Goal: Information Seeking & Learning: Learn about a topic

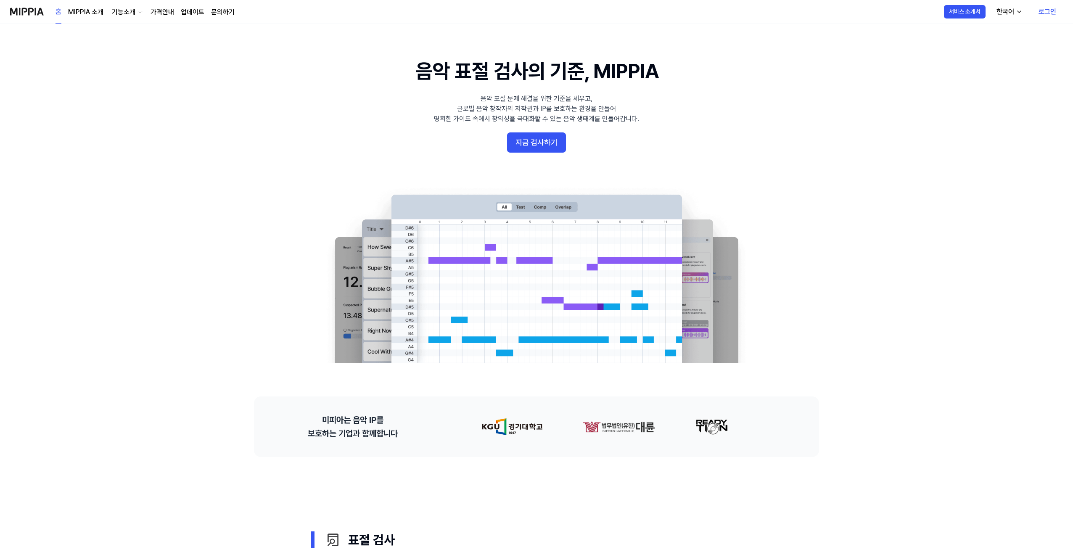
click at [1046, 9] on link "로그인" at bounding box center [1047, 12] width 31 height 24
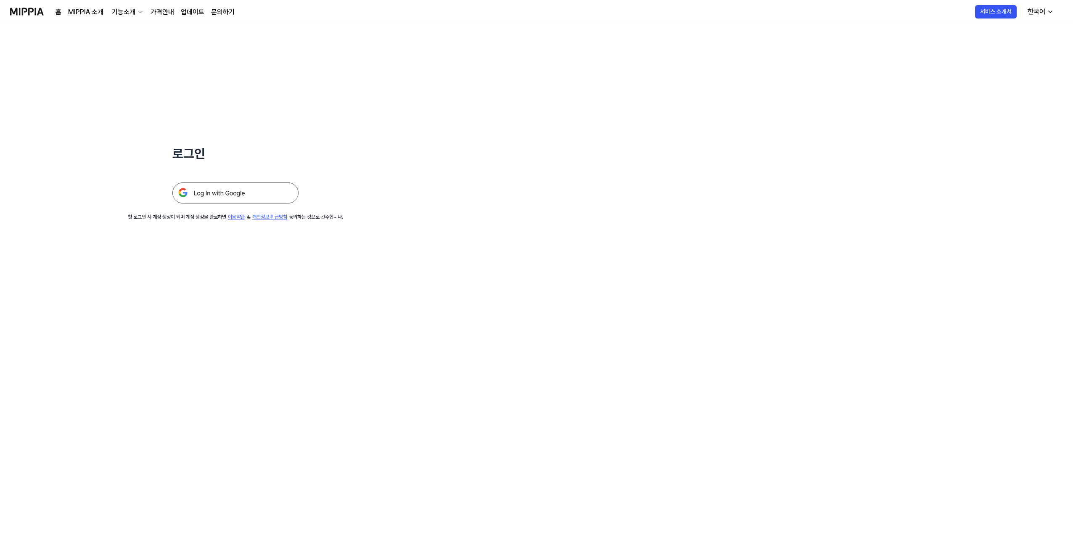
click at [225, 190] on img at bounding box center [235, 192] width 126 height 21
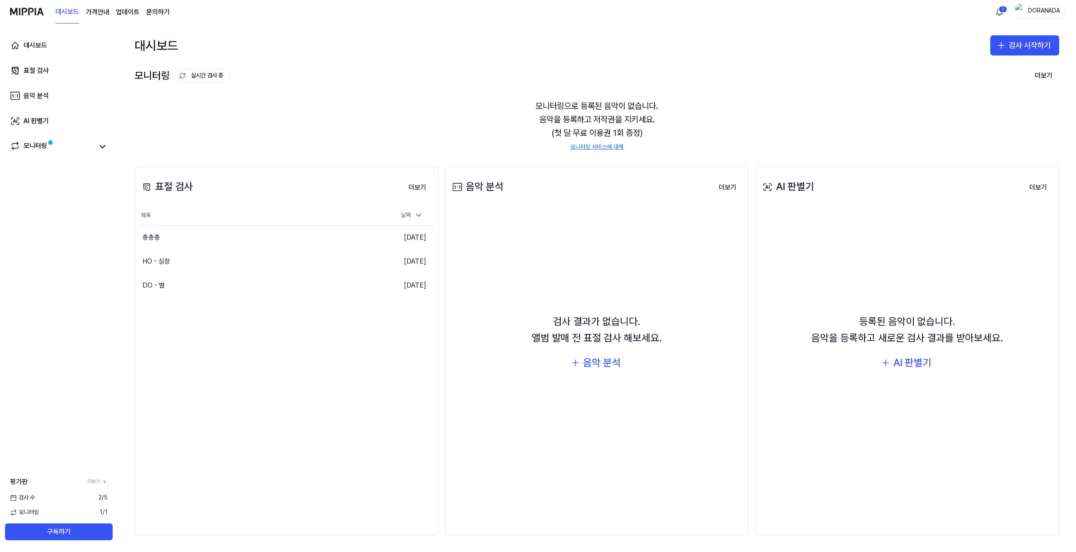
click at [162, 391] on div "표절 검사 더보기 표절 검사 제목 날짜 총총총 이동하기 2025.09.21. HO - 심장 이동하기 2025.09.21. DO - 별 이동하기…" at bounding box center [287, 350] width 304 height 369
click at [153, 283] on div "DO - 별" at bounding box center [154, 285] width 22 height 10
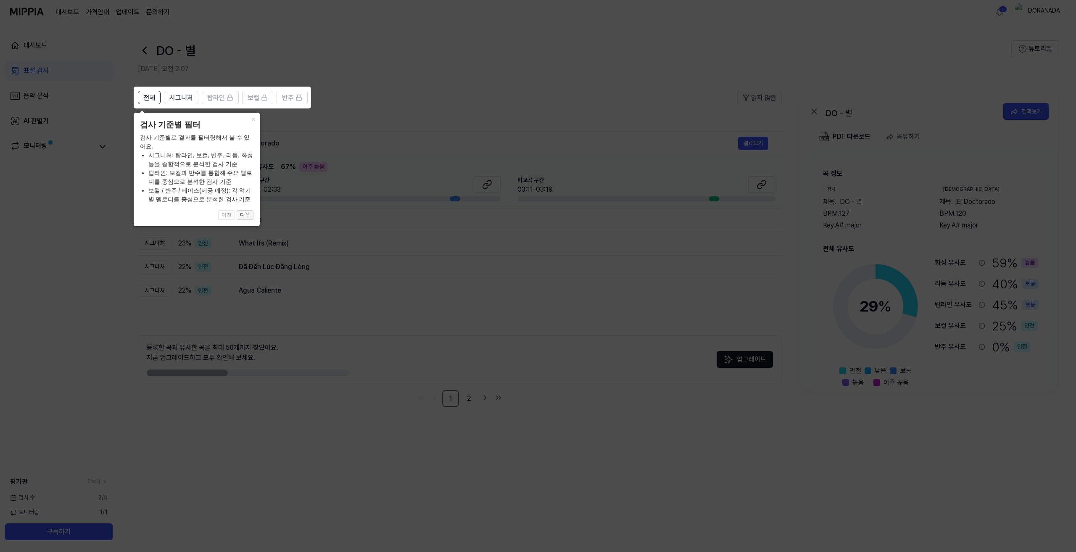
click at [242, 218] on button "다음" at bounding box center [245, 215] width 17 height 10
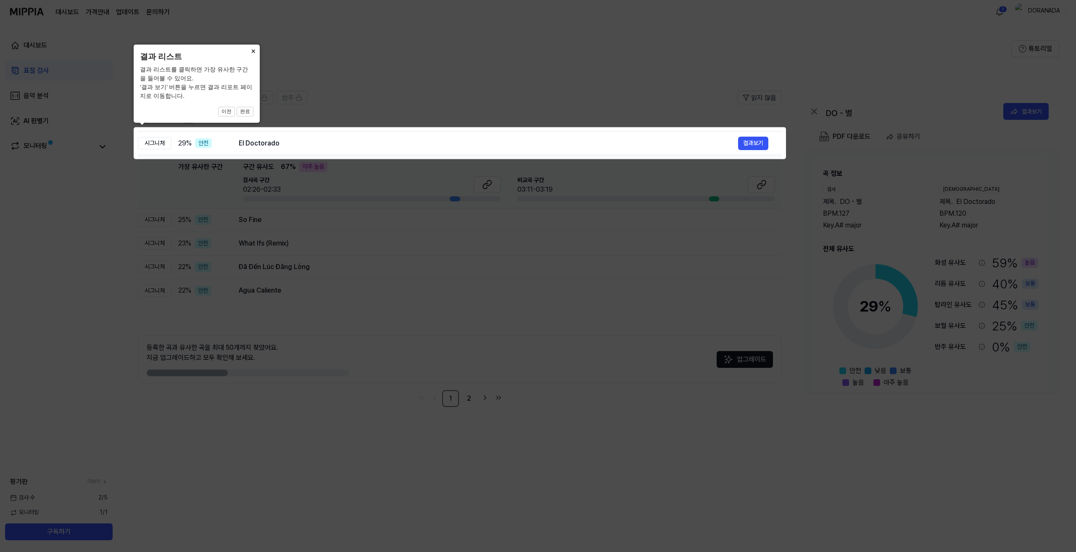
click at [256, 52] on button "×" at bounding box center [252, 51] width 13 height 12
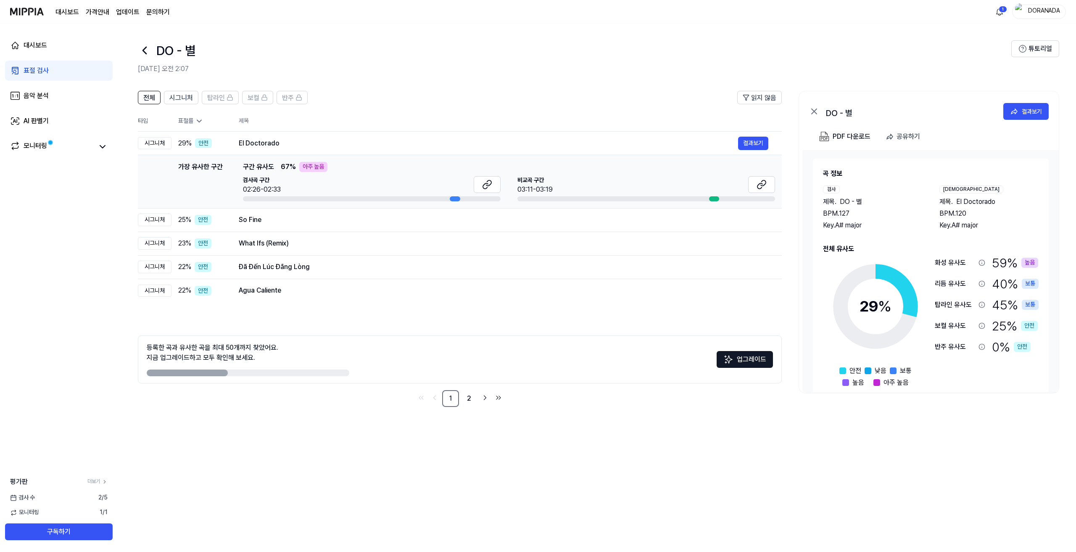
click at [103, 499] on span "2 / 5" at bounding box center [102, 498] width 9 height 8
click at [93, 483] on link "더보기" at bounding box center [97, 481] width 20 height 7
click at [297, 465] on div "전체 시그니처 탑라인 보컬 반주 읽지 않음 전체 시그니처 탑라인 보컬 반주 타입 표절률 제목 표절률 읽지 않음 시그니처 29 % 안전 El D…" at bounding box center [597, 317] width 959 height 470
click at [265, 450] on div "전체 시그니처 탑라인 보컬 반주 읽지 않음 전체 시그니처 탑라인 보컬 반주 타입 표절률 제목 표절률 읽지 않음 시그니처 29 % 안전 El D…" at bounding box center [597, 317] width 959 height 470
drag, startPoint x: 256, startPoint y: 446, endPoint x: 242, endPoint y: 439, distance: 15.4
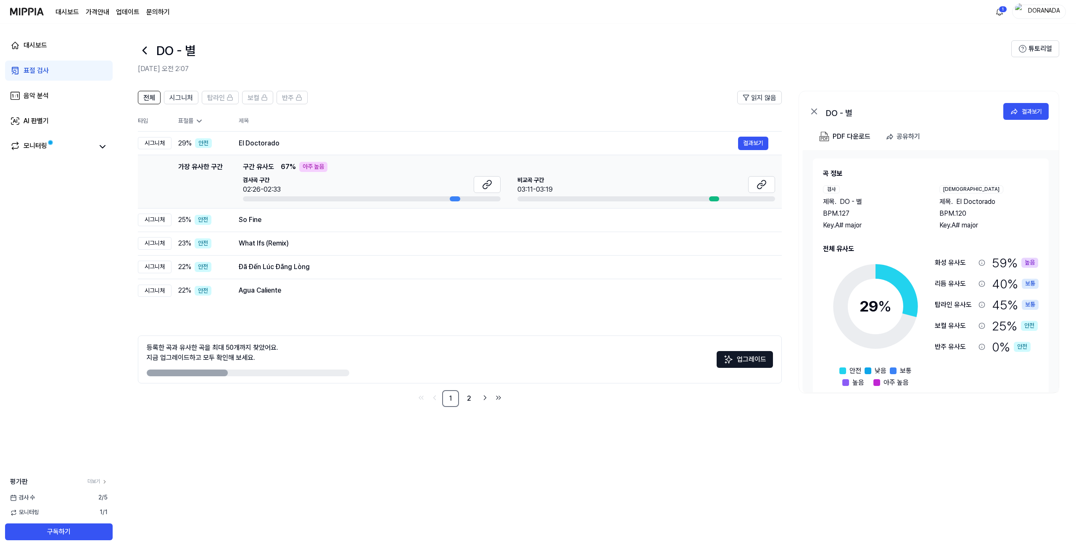
click at [256, 446] on div "전체 시그니처 탑라인 보컬 반주 읽지 않음 전체 시그니처 탑라인 보컬 반주 타입 표절률 제목 표절률 읽지 않음 시그니처 29 % 안전 El D…" at bounding box center [597, 317] width 959 height 470
click at [142, 51] on icon at bounding box center [144, 50] width 13 height 13
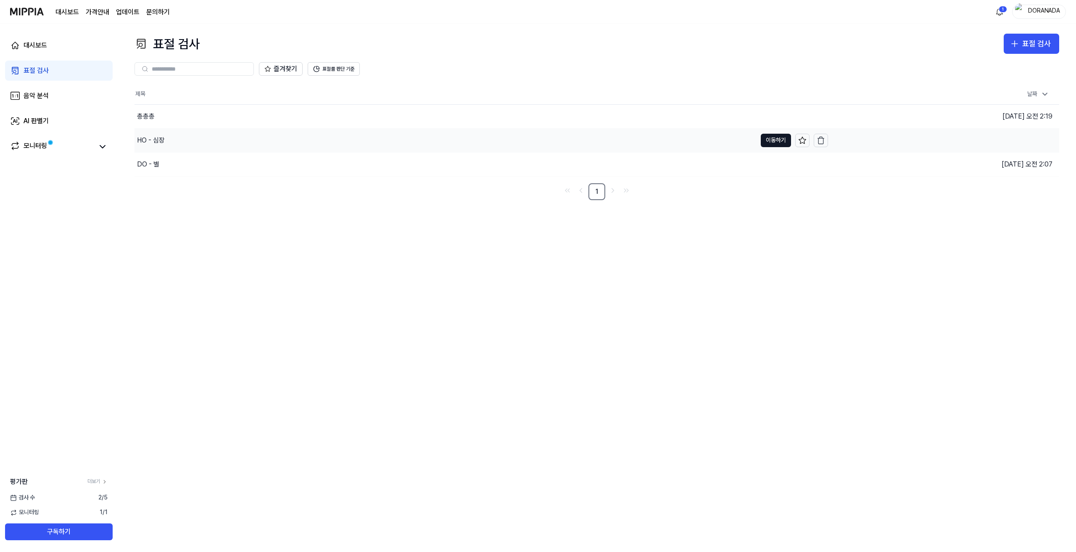
click at [142, 143] on div "HO - 심장" at bounding box center [151, 140] width 28 height 10
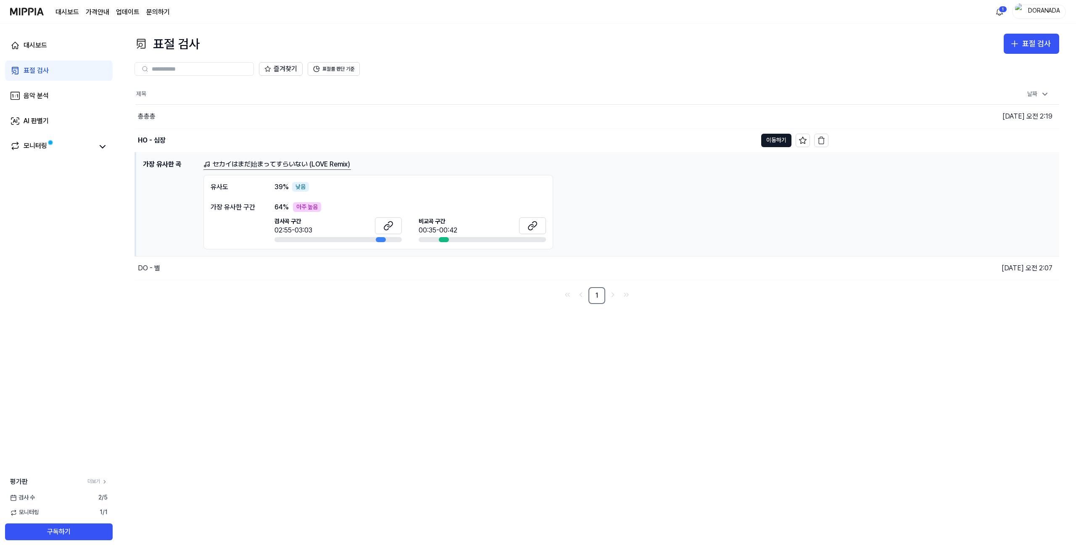
click at [621, 236] on div "セカイはまだ始まってすらいない (LOVE Remix) 유사도 39 % 낮음 가장 유사한 구간 64 % 아주 높음 검사곡 구간 02:55-03:0…" at bounding box center [627, 204] width 849 height 90
click at [748, 193] on div "セカイはまだ始まってすらいない (LOVE Remix) 유사도 39 % 낮음 가장 유사한 구간 64 % 아주 높음 검사곡 구간 02:55-03:0…" at bounding box center [627, 204] width 849 height 90
click at [774, 140] on button "이동하기" at bounding box center [776, 140] width 30 height 13
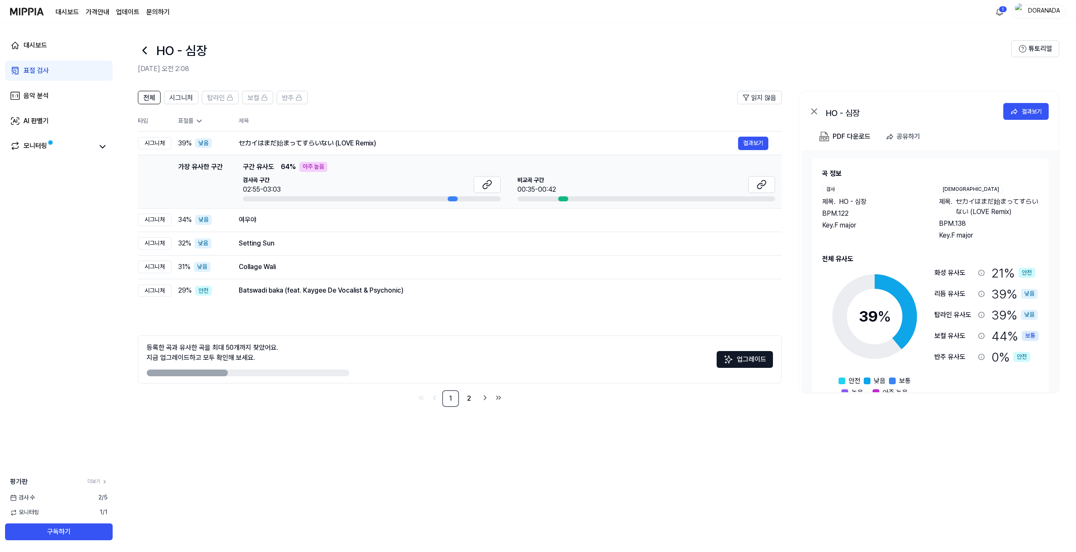
click at [177, 438] on div "전체 시그니처 탑라인 보컬 반주 읽지 않음 전체 시그니처 탑라인 보컬 반주 타입 표절률 제목 표절률 읽지 않음 시그니처 39 % 낮음 セカイは…" at bounding box center [597, 317] width 959 height 470
click at [146, 52] on icon at bounding box center [144, 50] width 13 height 13
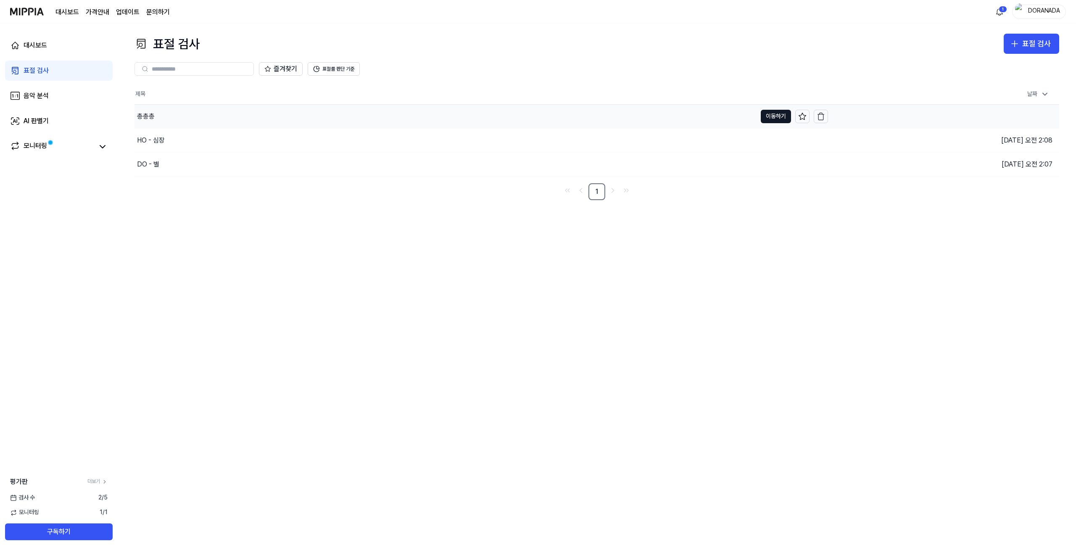
click at [147, 119] on div "총총총" at bounding box center [146, 116] width 18 height 10
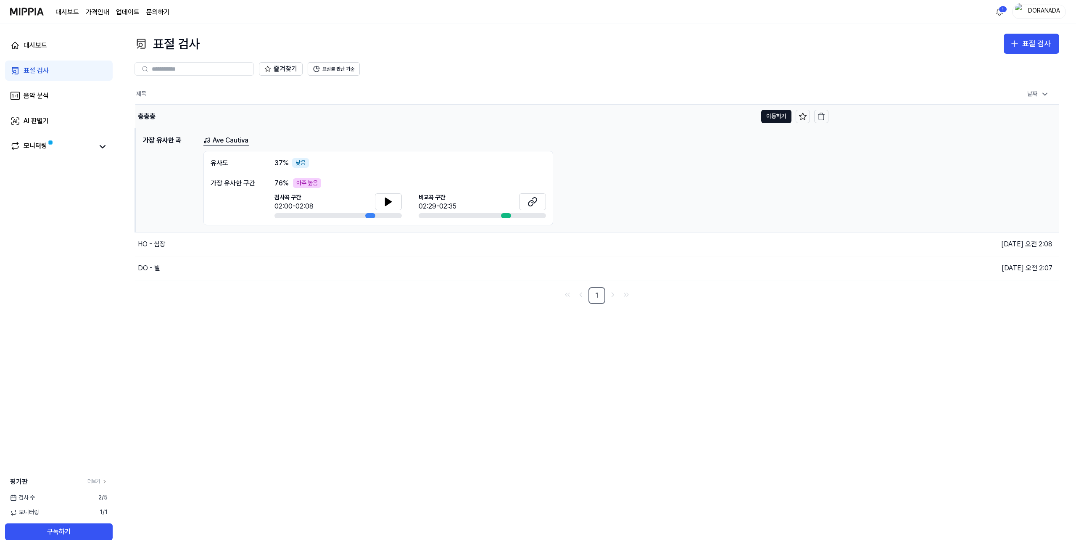
click at [775, 108] on td "총총총 이동하기" at bounding box center [481, 117] width 693 height 24
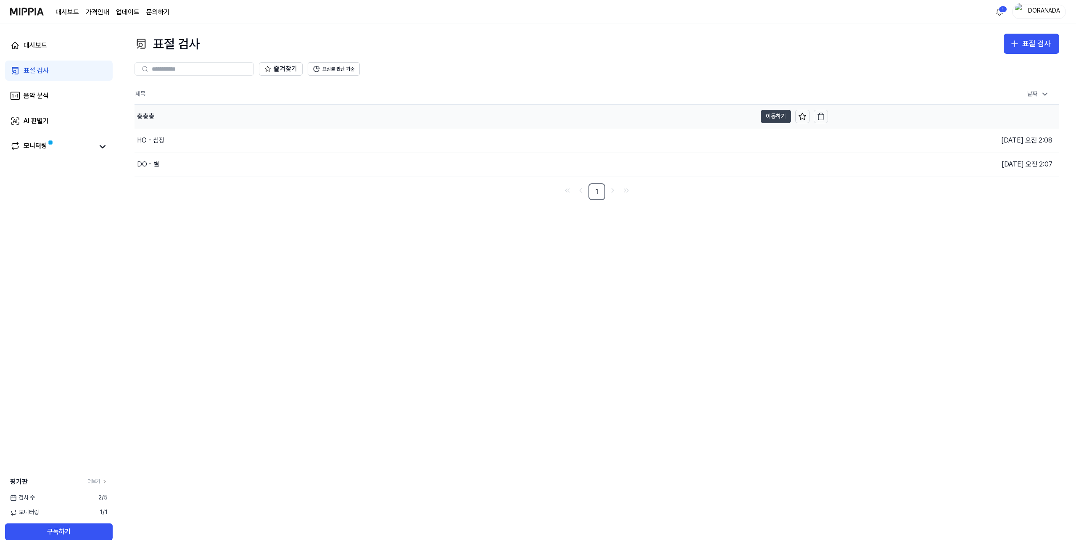
click at [780, 116] on button "이동하기" at bounding box center [776, 116] width 30 height 13
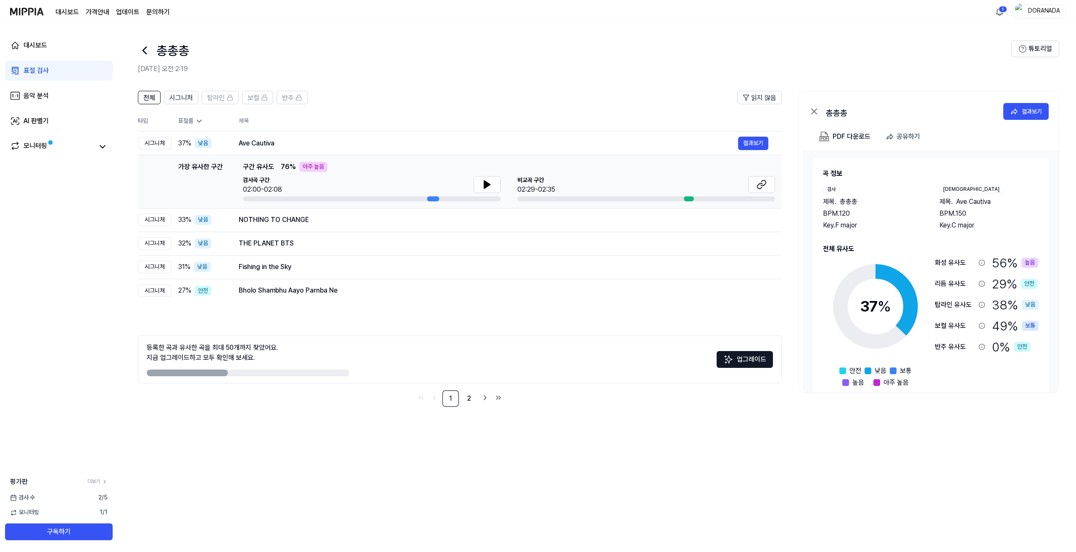
click at [531, 473] on div "전체 시그니처 탑라인 보컬 반주 읽지 않음 전체 시그니처 탑라인 보컬 반주 타입 표절률 제목 표절률 읽지 않음 시그니처 37 % 낮음 Ave …" at bounding box center [597, 317] width 959 height 470
click at [202, 428] on div "전체 시그니처 탑라인 보컬 반주 읽지 않음 전체 시그니처 탑라인 보컬 반주 타입 표절률 제목 표절률 읽지 않음 시그니처 37 % 낮음 Ave …" at bounding box center [597, 317] width 959 height 470
click at [271, 145] on div "Ave Cautiva" at bounding box center [488, 143] width 499 height 10
click at [754, 147] on button "결과보기" at bounding box center [753, 143] width 30 height 13
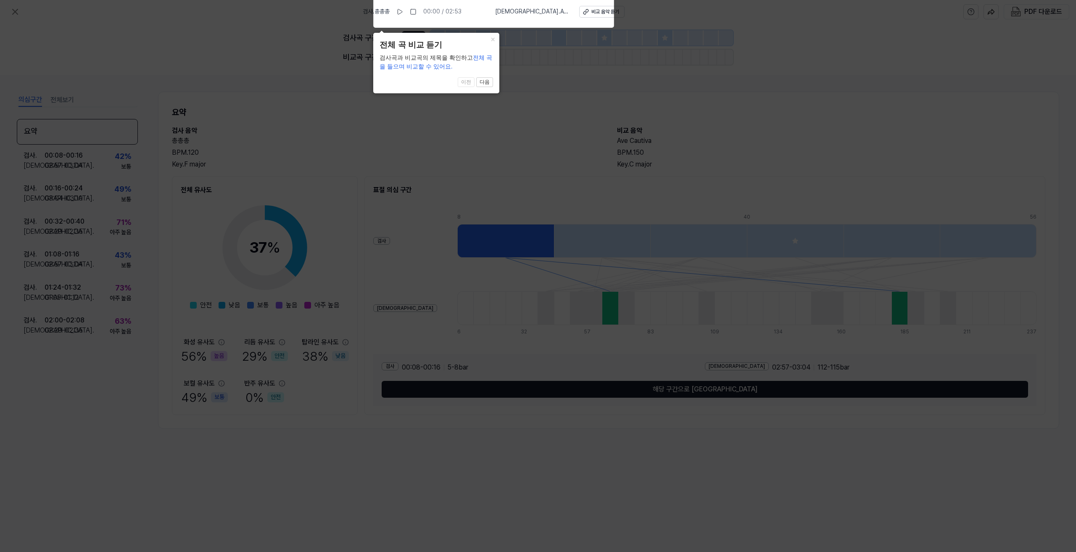
click at [528, 85] on icon at bounding box center [538, 274] width 1076 height 556
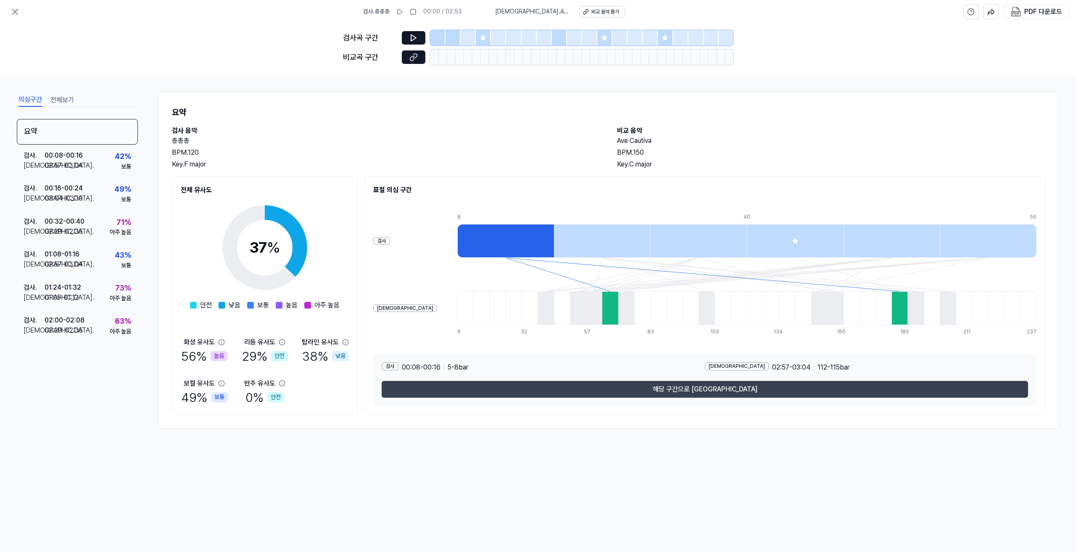
click at [706, 388] on button "해당 구간으로 이동" at bounding box center [705, 389] width 647 height 17
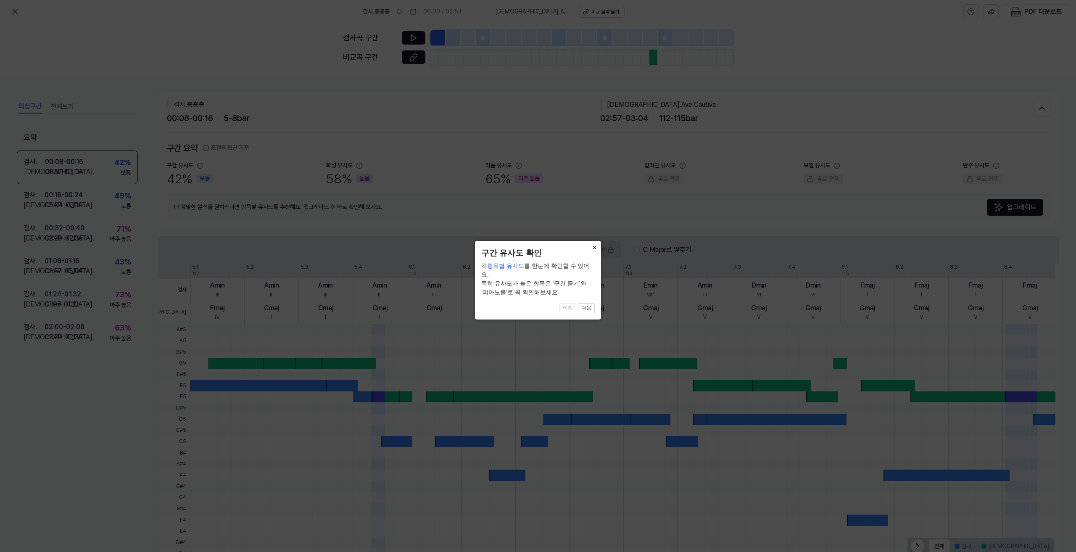
click at [595, 246] on button "×" at bounding box center [594, 247] width 13 height 12
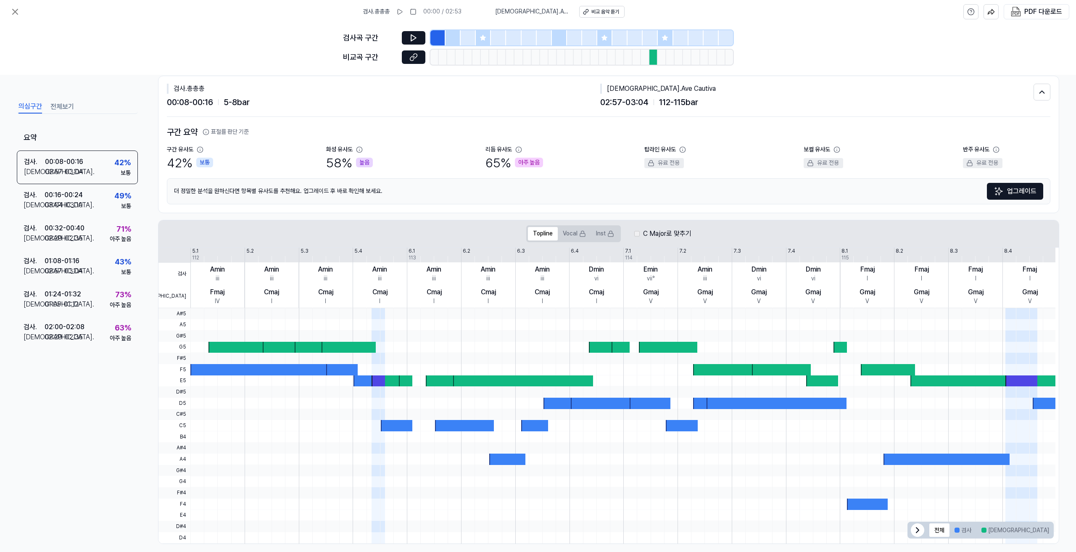
scroll to position [25, 0]
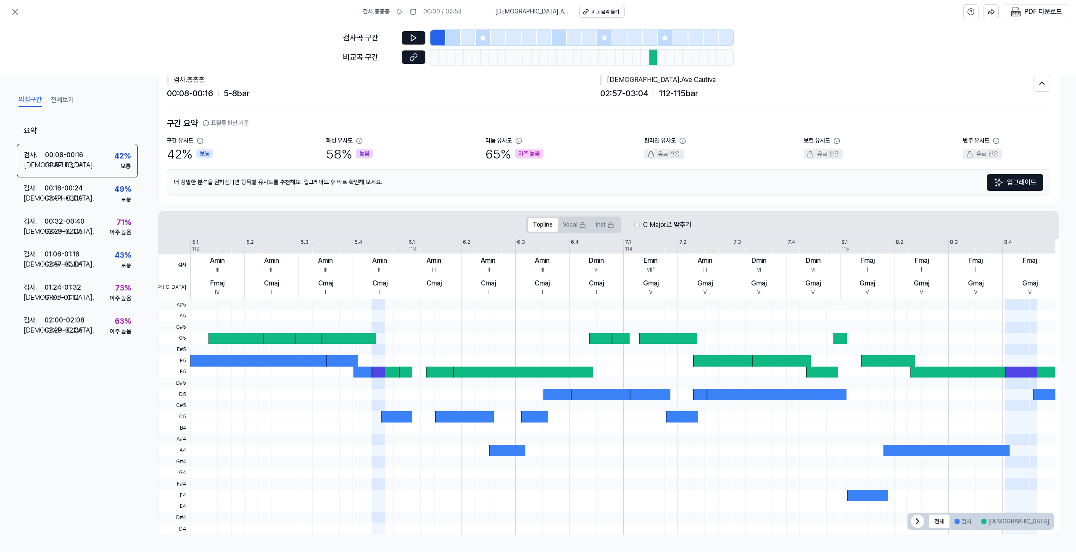
click at [1054, 522] on button "겹치는 부분" at bounding box center [1075, 521] width 43 height 13
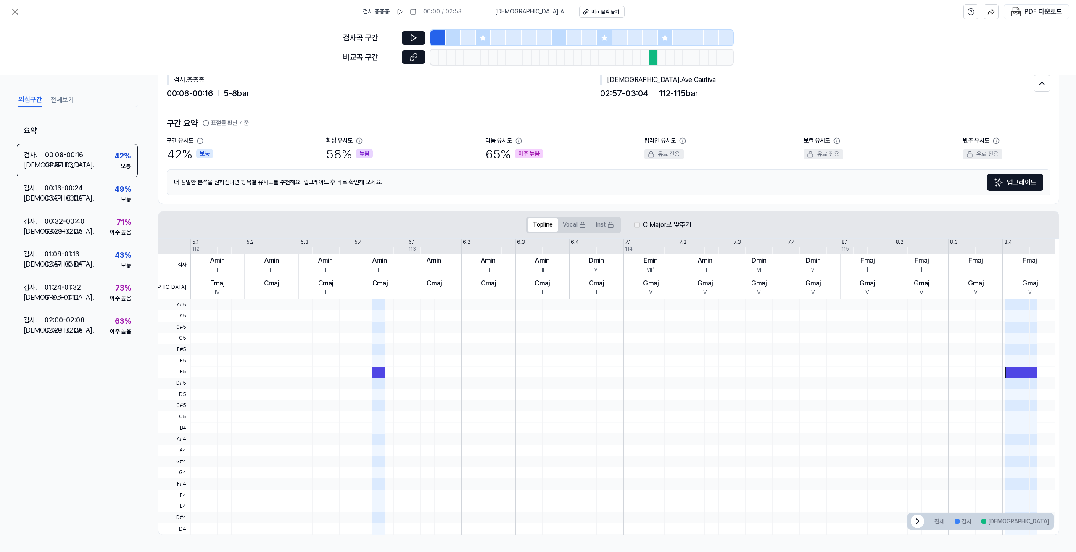
click at [1054, 522] on button "겹치는 부분" at bounding box center [1075, 521] width 43 height 13
click at [992, 523] on button "비교" at bounding box center [1016, 521] width 78 height 13
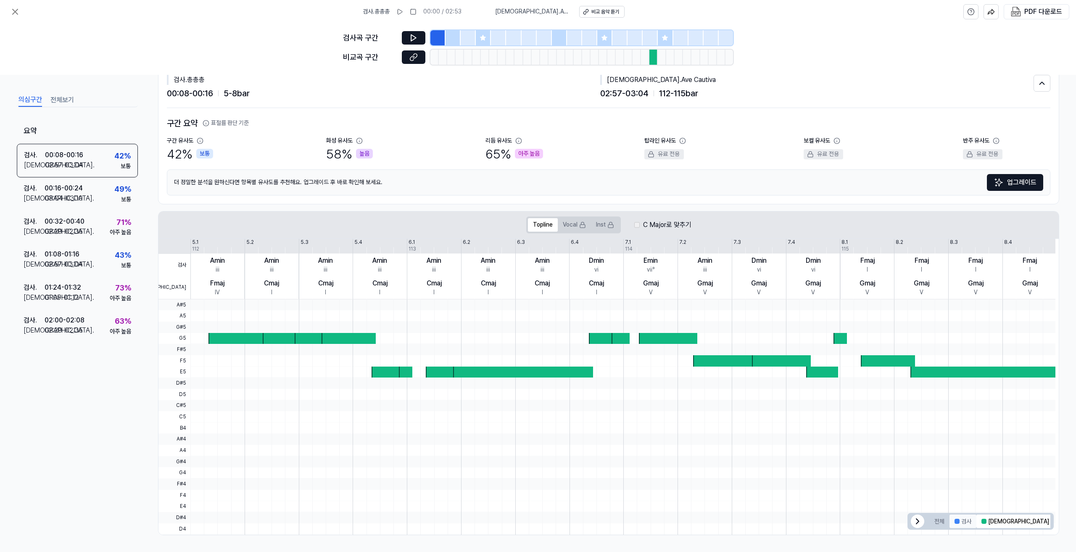
click at [966, 523] on button "검사" at bounding box center [963, 521] width 27 height 13
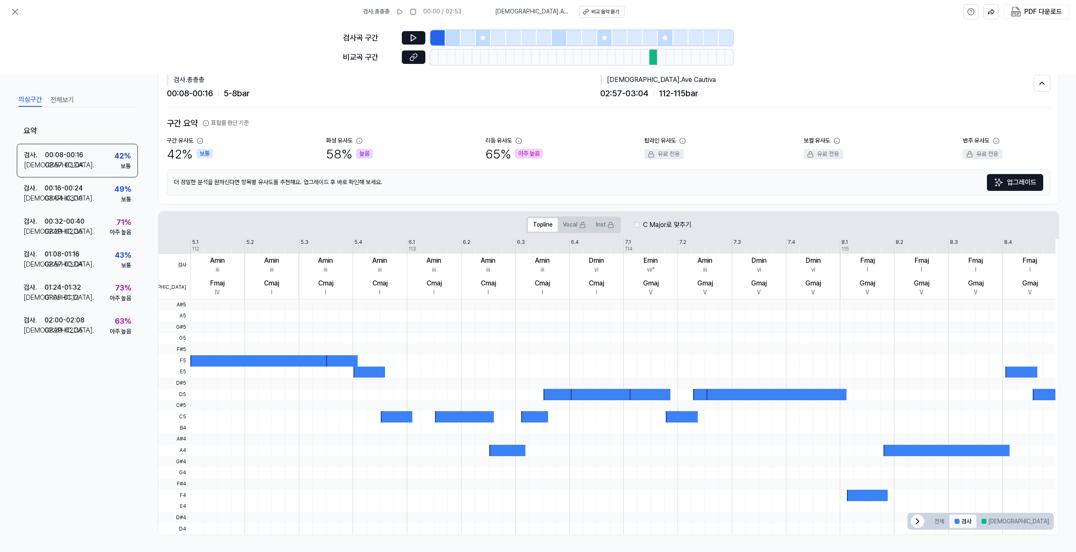
click at [957, 524] on button "검사" at bounding box center [963, 521] width 27 height 13
click at [950, 524] on button "검사" at bounding box center [963, 521] width 27 height 13
click at [943, 524] on button "전체" at bounding box center [940, 521] width 20 height 13
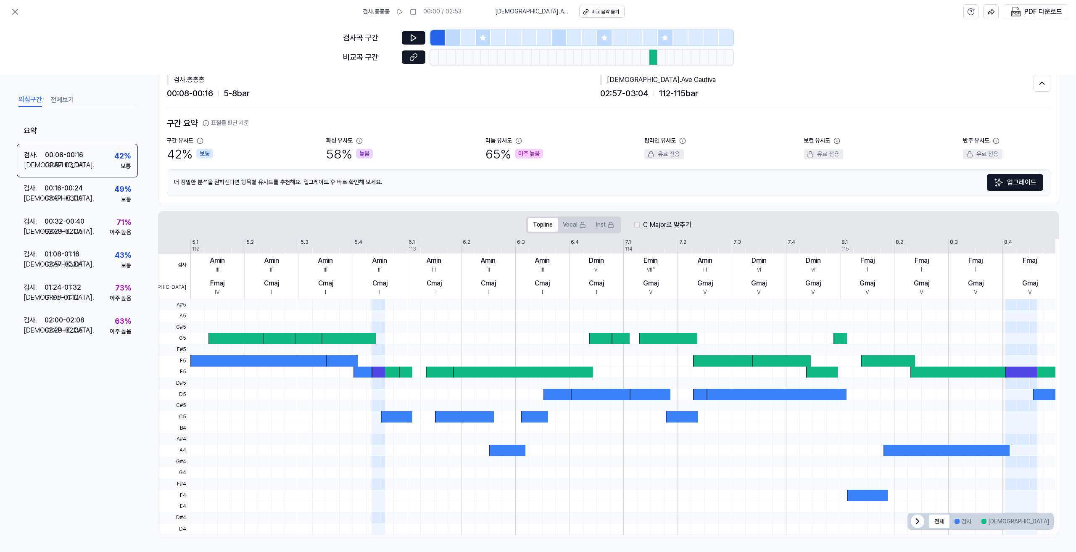
click at [911, 521] on div at bounding box center [917, 521] width 13 height 13
click at [1041, 518] on icon at bounding box center [1044, 521] width 10 height 10
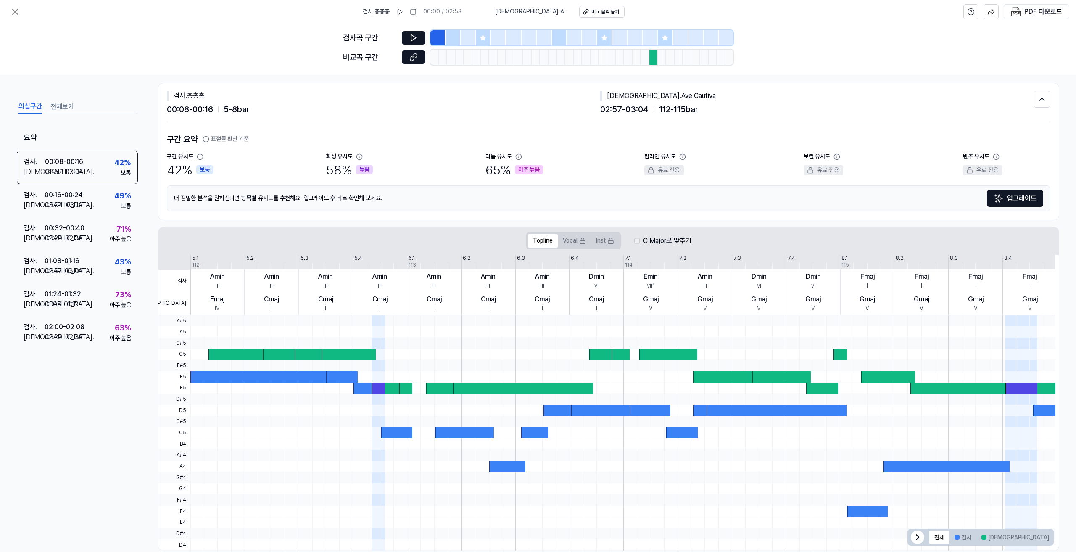
scroll to position [0, 0]
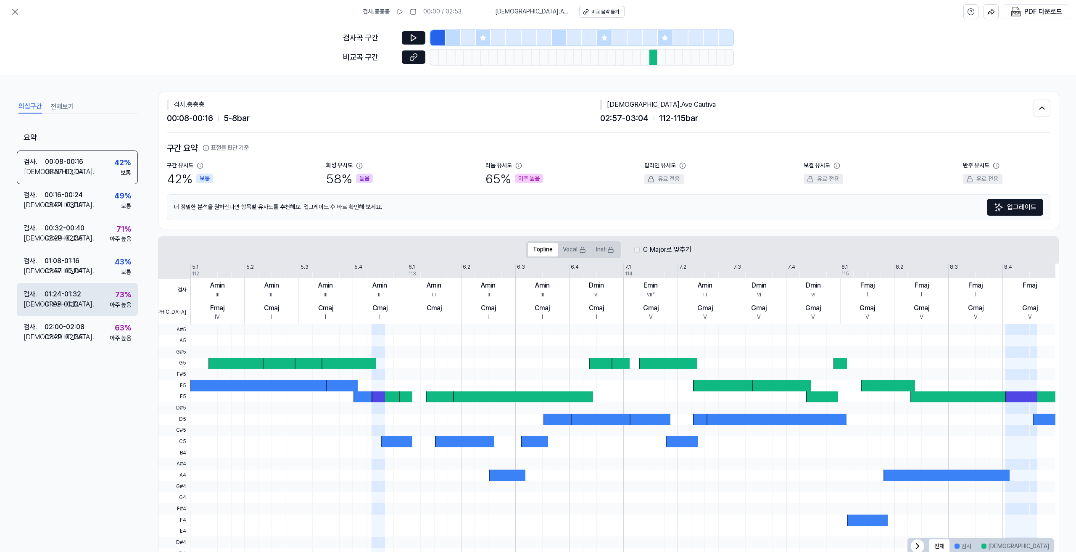
click at [90, 311] on div "검사 . 01:24 - 01:32 비교 . 01:05 - 01:12 73 % 아주 높음" at bounding box center [77, 299] width 121 height 33
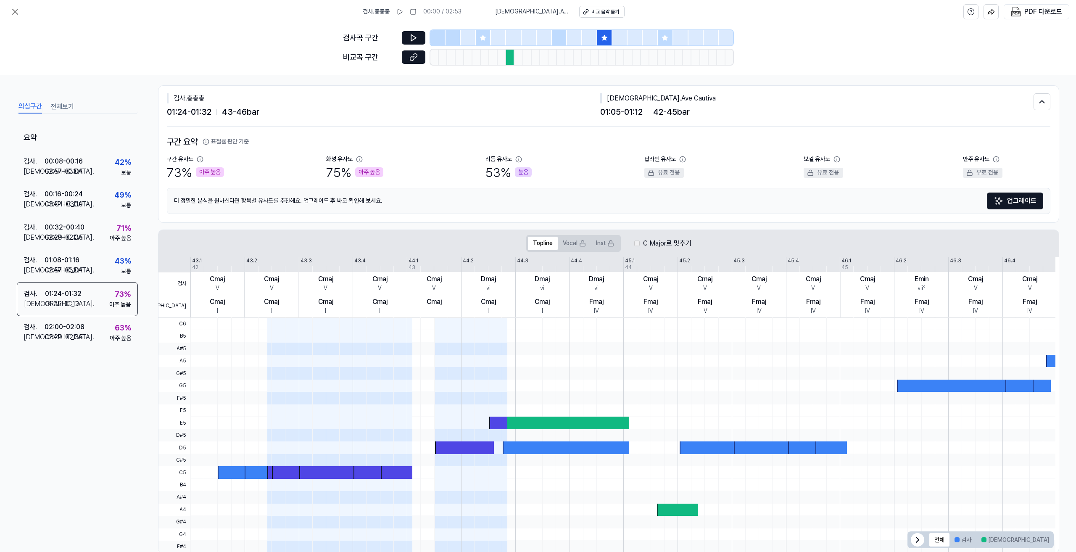
scroll to position [25, 0]
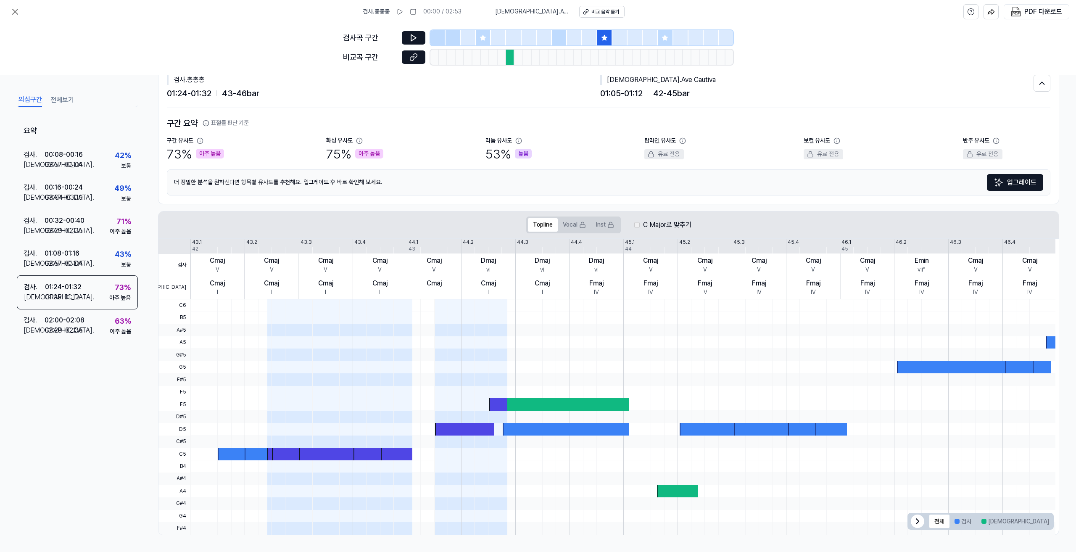
click at [1054, 519] on button "겹치는 부분" at bounding box center [1075, 521] width 43 height 13
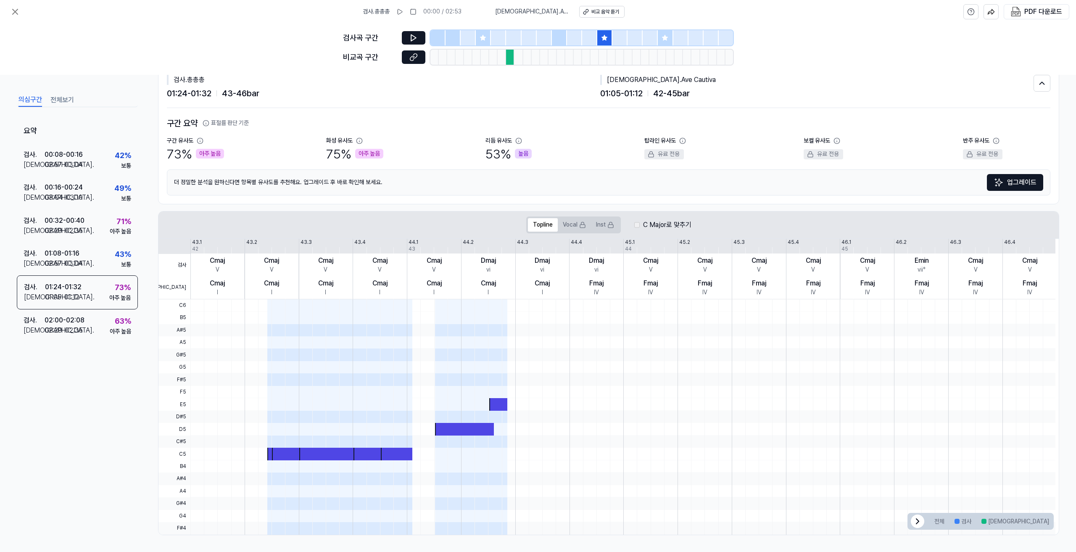
click at [1054, 521] on button "겹치는 부분" at bounding box center [1075, 521] width 43 height 13
click at [996, 524] on button "비교" at bounding box center [1016, 521] width 78 height 13
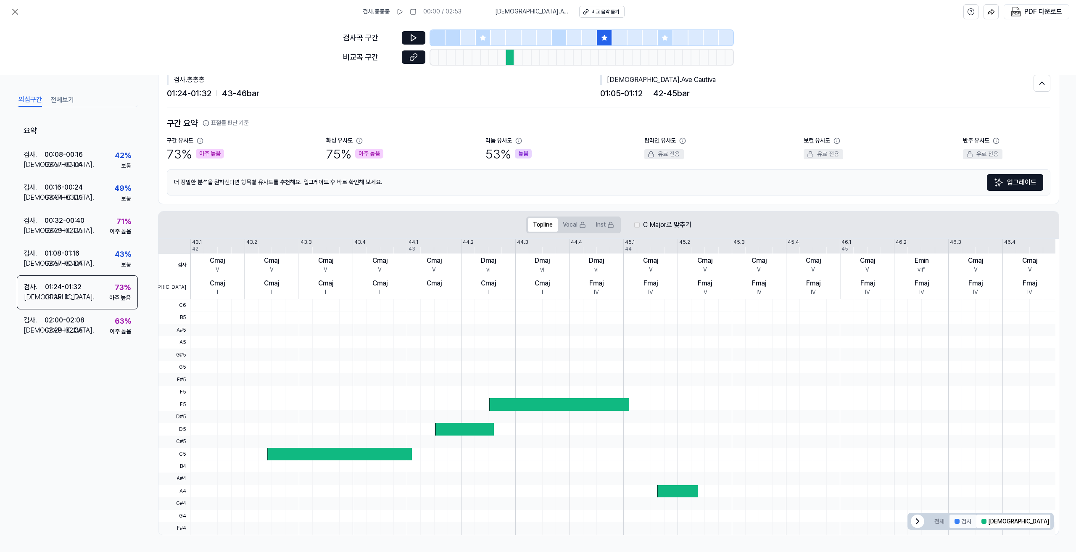
click at [972, 523] on button "검사" at bounding box center [963, 521] width 27 height 13
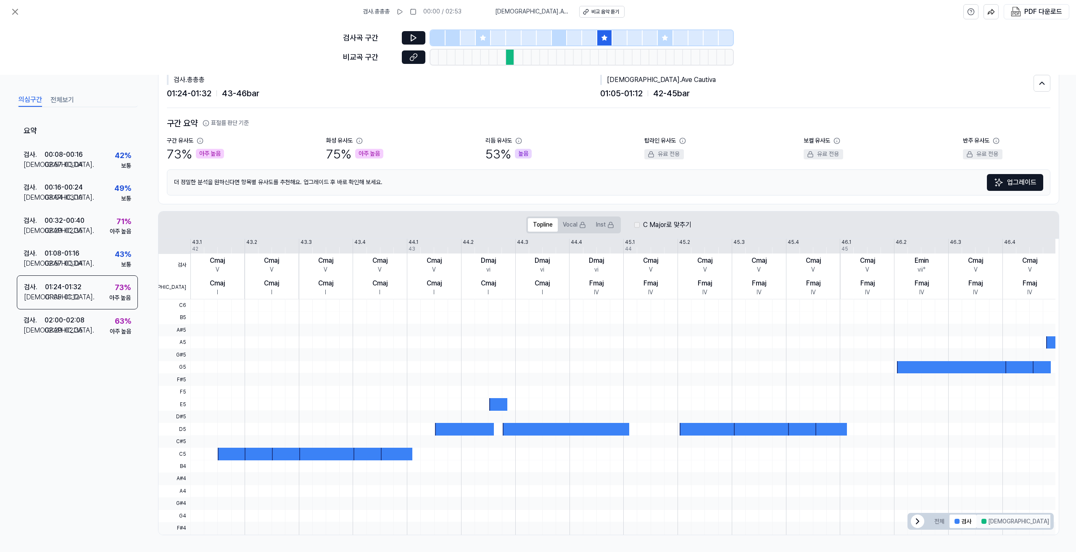
click at [991, 522] on button "비교" at bounding box center [1016, 521] width 78 height 13
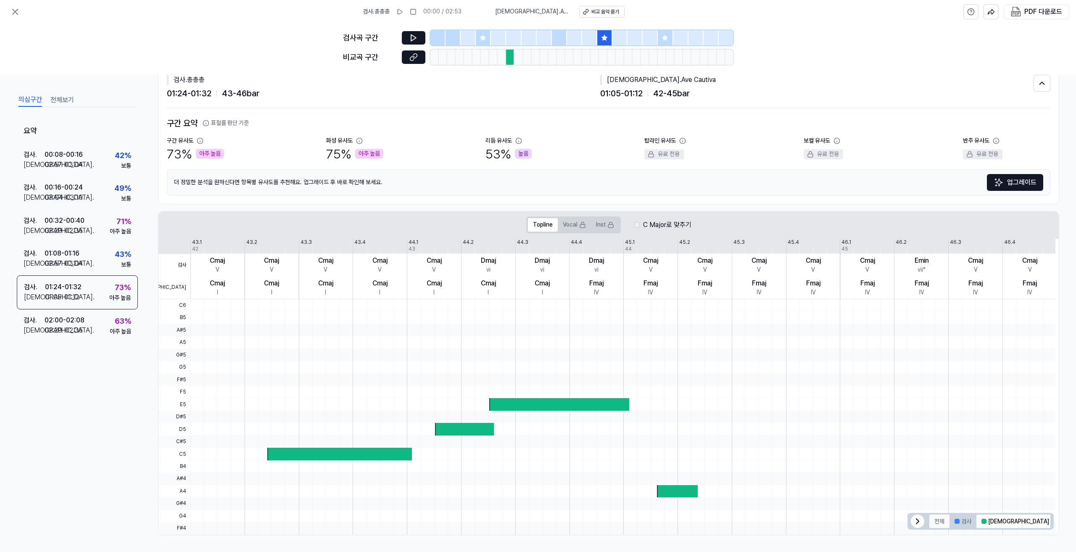
click at [946, 522] on button "전체" at bounding box center [940, 521] width 20 height 13
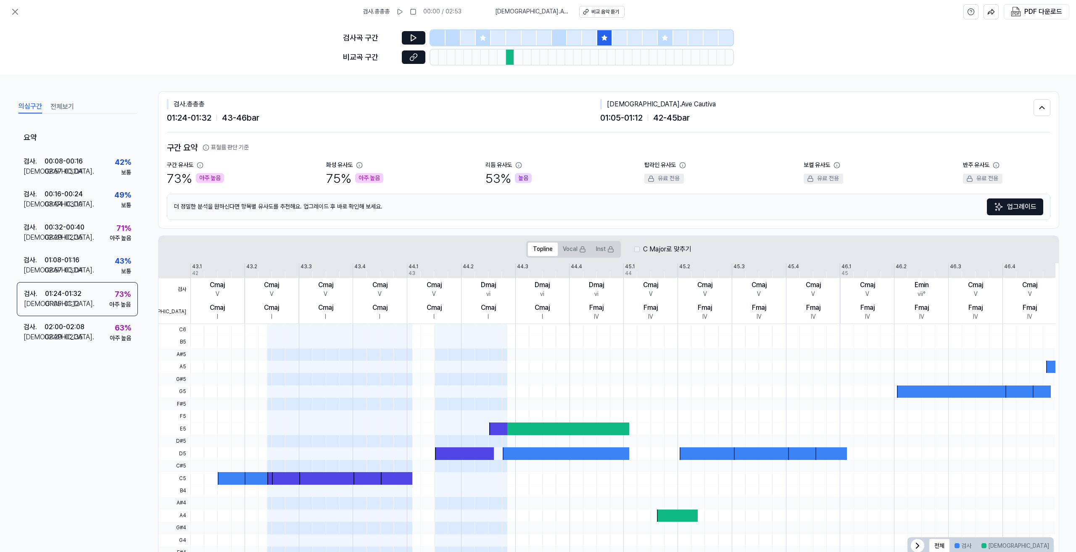
scroll to position [0, 0]
click at [16, 13] on icon at bounding box center [15, 11] width 5 height 5
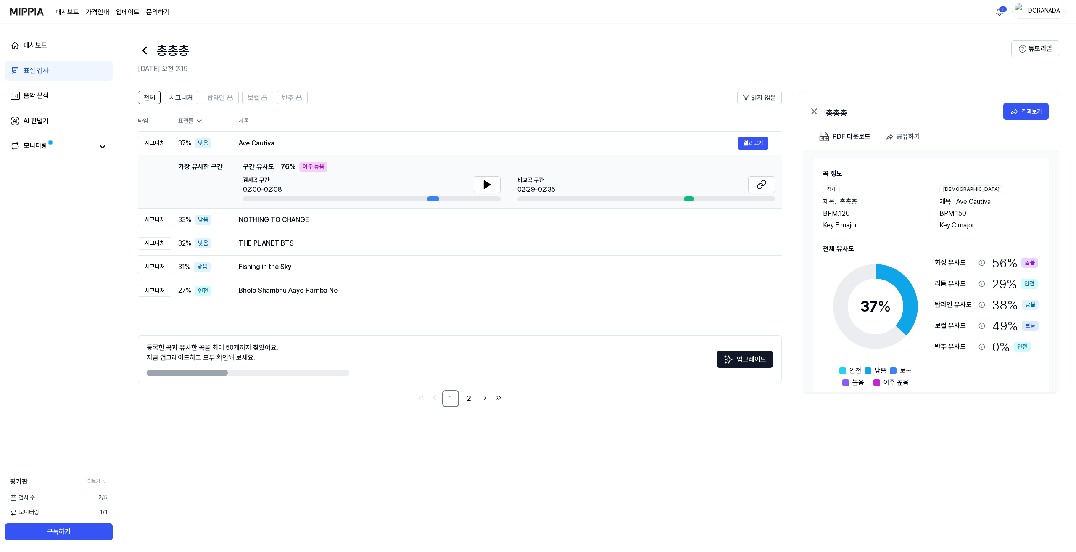
click at [298, 54] on div "총총총" at bounding box center [575, 50] width 874 height 20
